Goal: Information Seeking & Learning: Learn about a topic

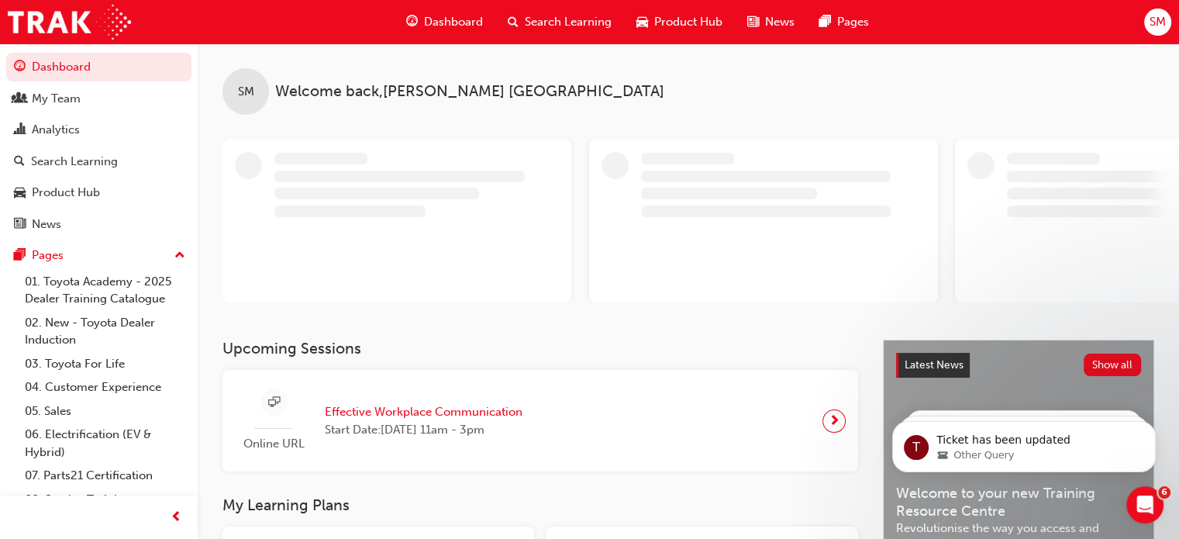
click at [561, 23] on span "Search Learning" at bounding box center [568, 22] width 87 height 18
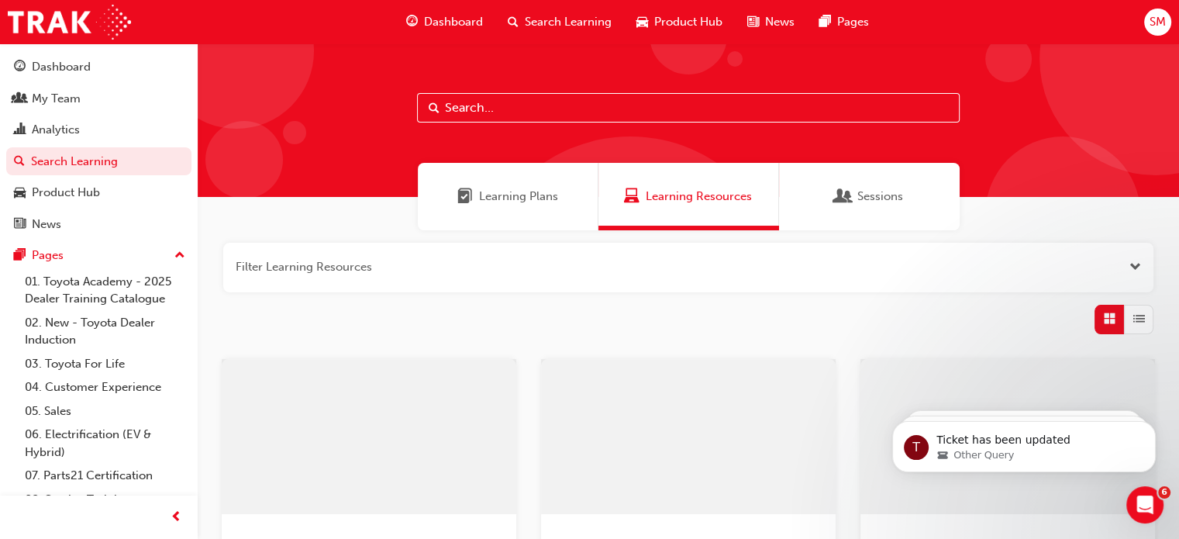
click at [549, 110] on input "text" at bounding box center [688, 107] width 542 height 29
click at [481, 202] on span "Learning Plans" at bounding box center [518, 197] width 79 height 18
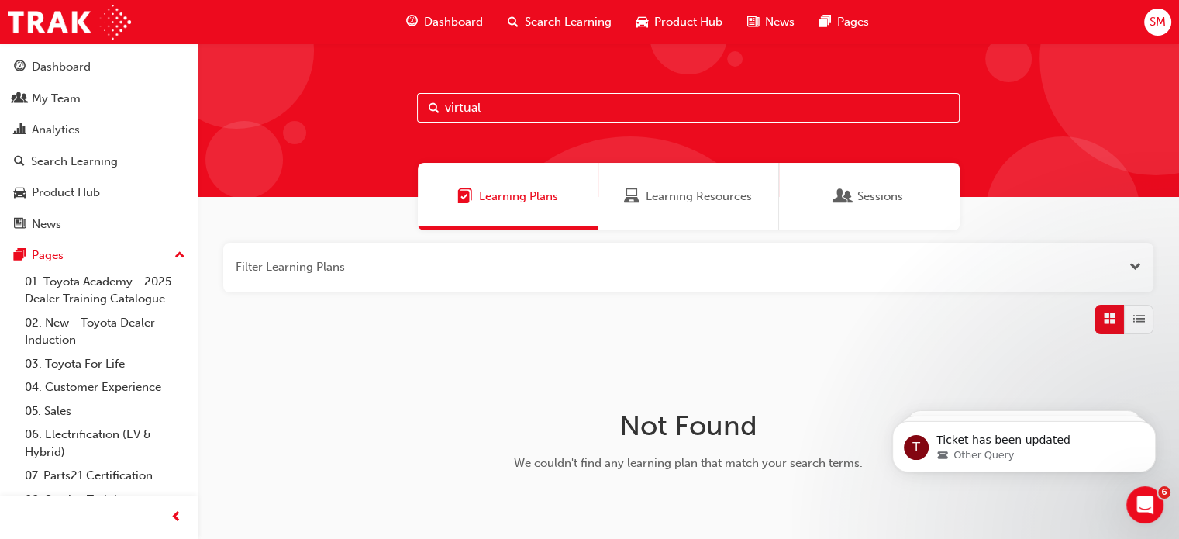
click at [515, 104] on input "virtual" at bounding box center [688, 107] width 542 height 29
click at [666, 189] on span "Learning Resources" at bounding box center [699, 197] width 106 height 18
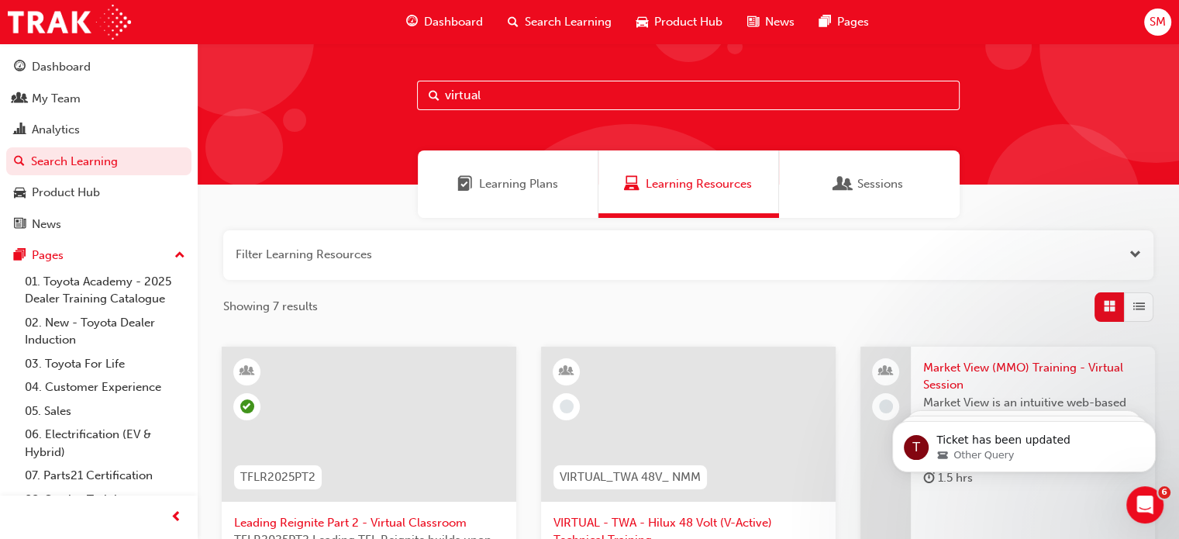
scroll to position [8, 0]
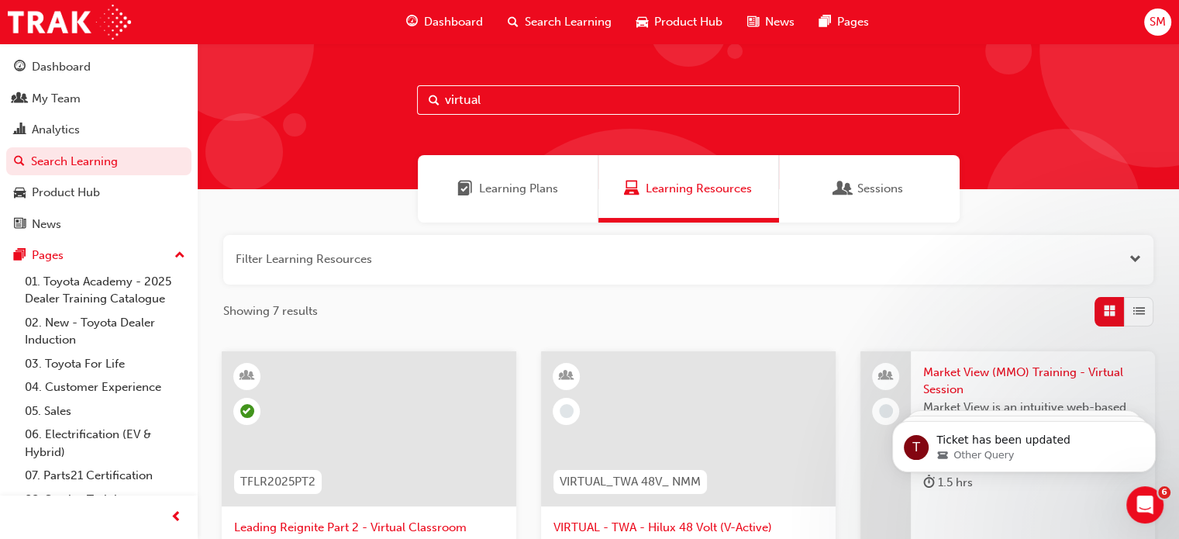
click at [531, 94] on input "virtual" at bounding box center [688, 99] width 542 height 29
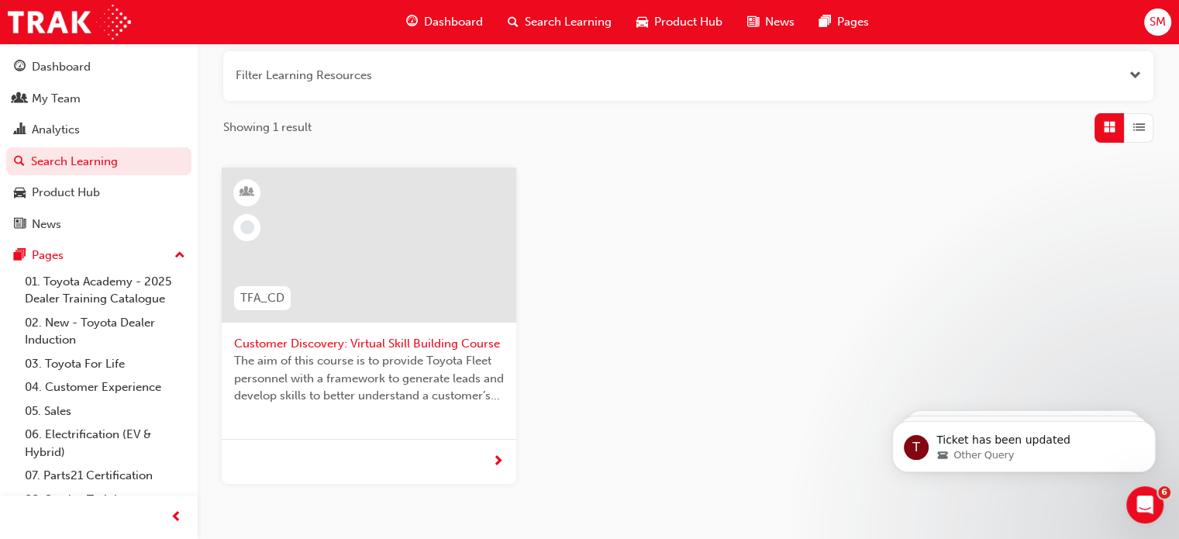
scroll to position [193, 0]
type input "virtual skill"
click at [401, 346] on span "Customer Discovery: Virtual Skill Building Course" at bounding box center [369, 342] width 270 height 18
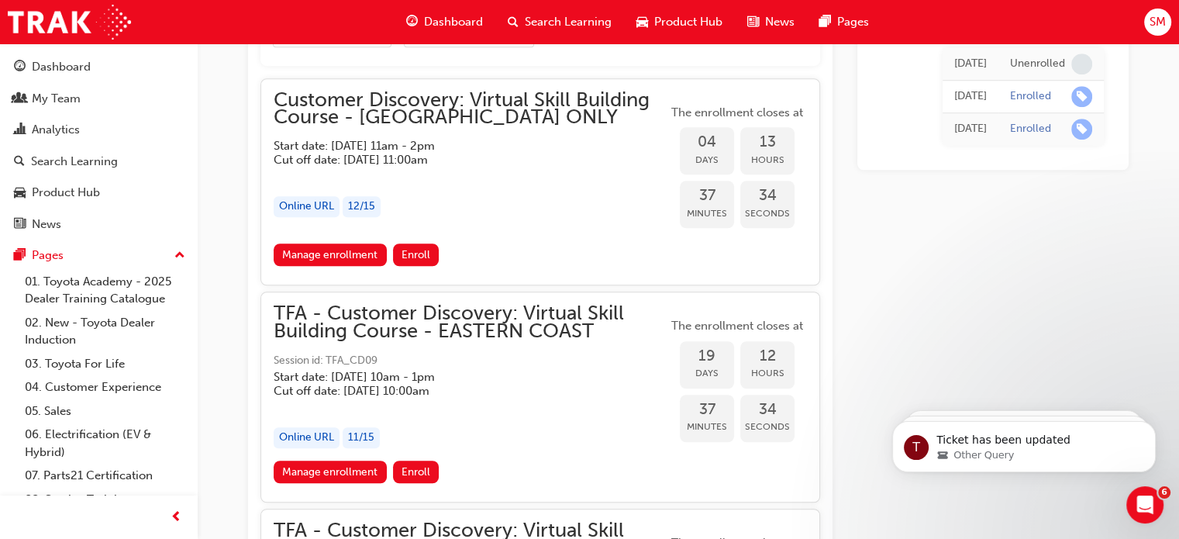
scroll to position [1141, 0]
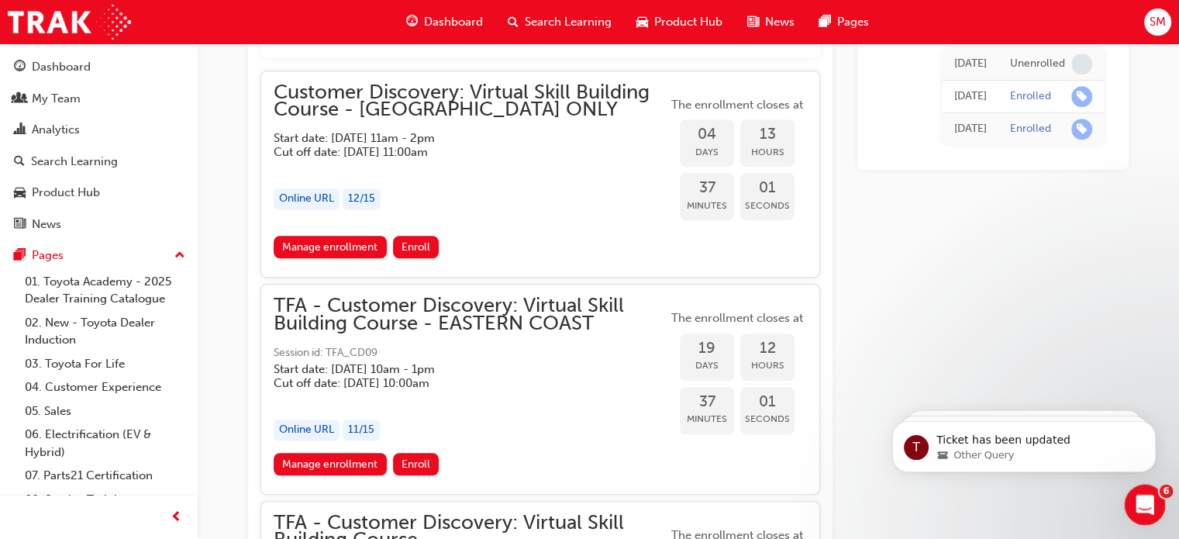
click at [1149, 499] on icon "Open Intercom Messenger" at bounding box center [1143, 503] width 26 height 26
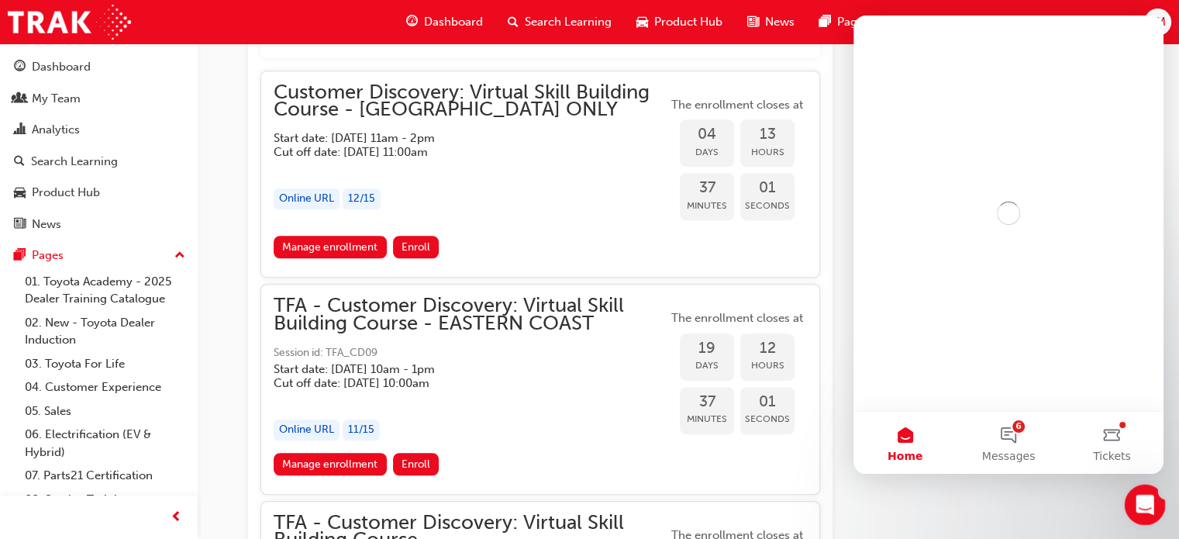
scroll to position [0, 0]
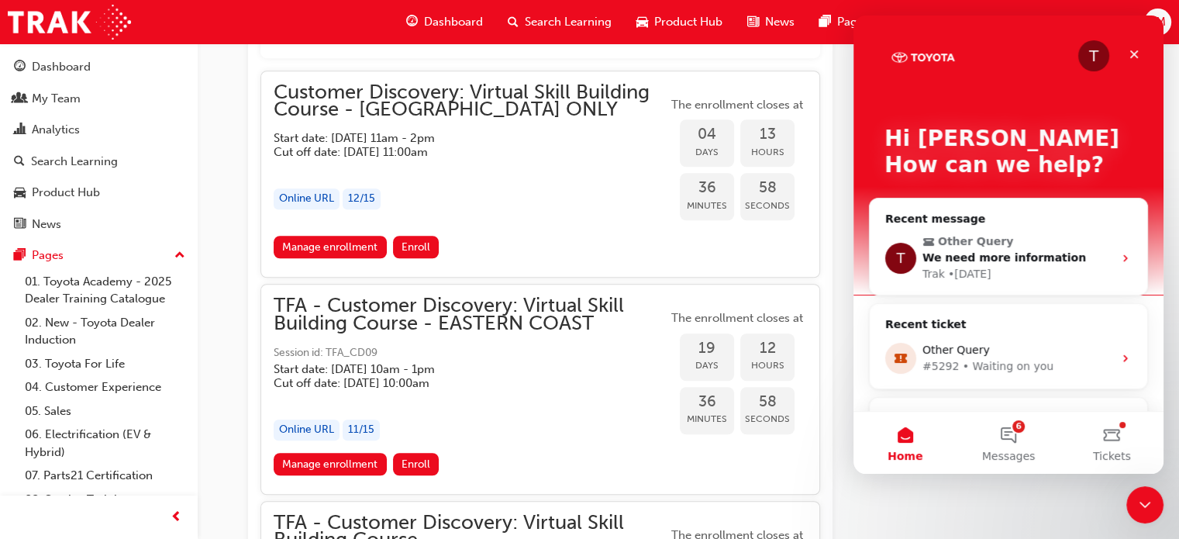
click at [1143, 52] on div "Close" at bounding box center [1134, 54] width 28 height 28
